Goal: Task Accomplishment & Management: Manage account settings

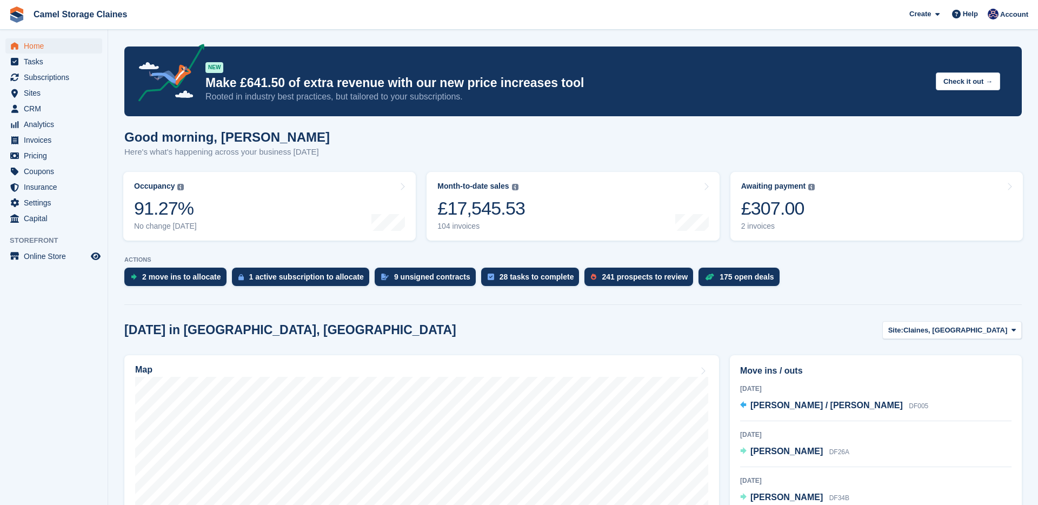
scroll to position [529, 0]
click at [50, 61] on span "Tasks" at bounding box center [56, 61] width 65 height 15
